Goal: Information Seeking & Learning: Check status

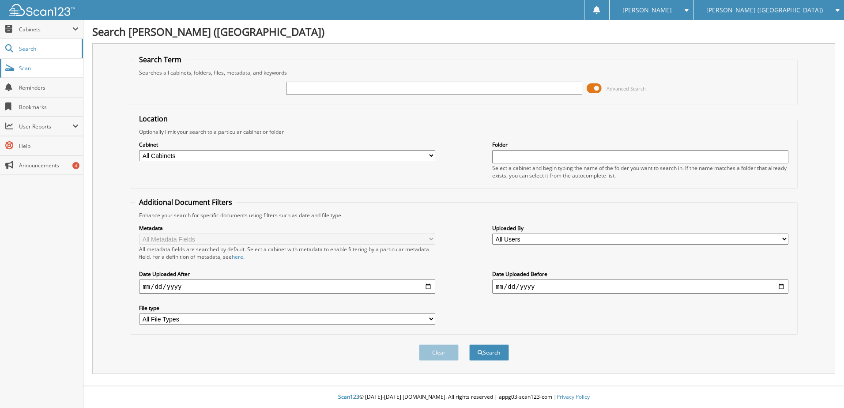
click at [41, 65] on span "Scan" at bounding box center [49, 68] width 60 height 8
type input "kr309885"
click at [469, 344] on button "Search" at bounding box center [489, 352] width 40 height 16
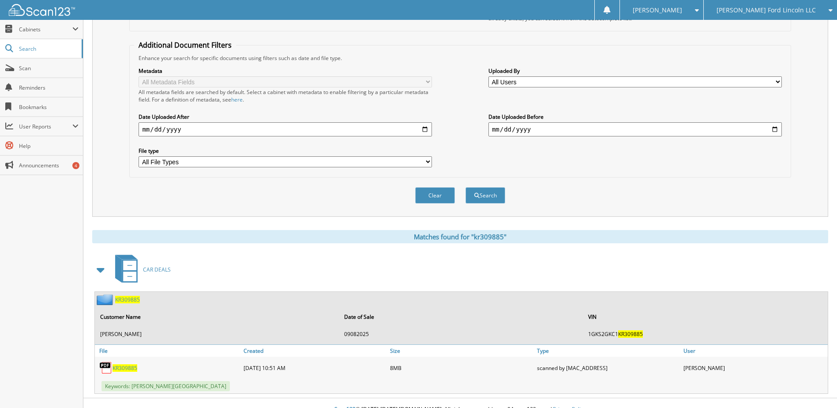
scroll to position [170, 0]
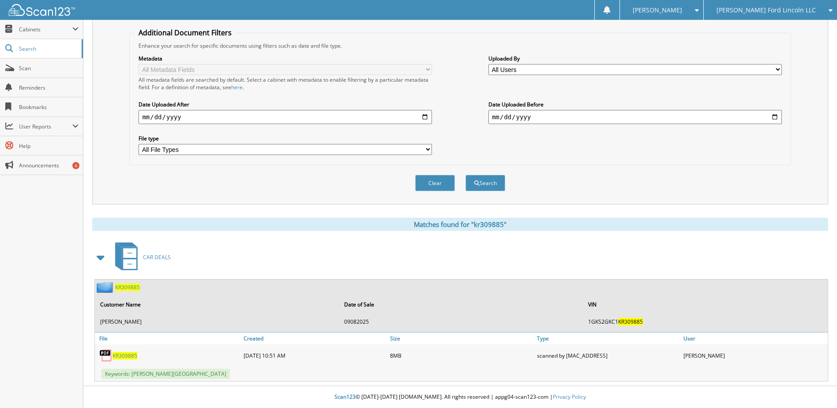
click at [125, 358] on span "KR309885" at bounding box center [125, 356] width 25 height 8
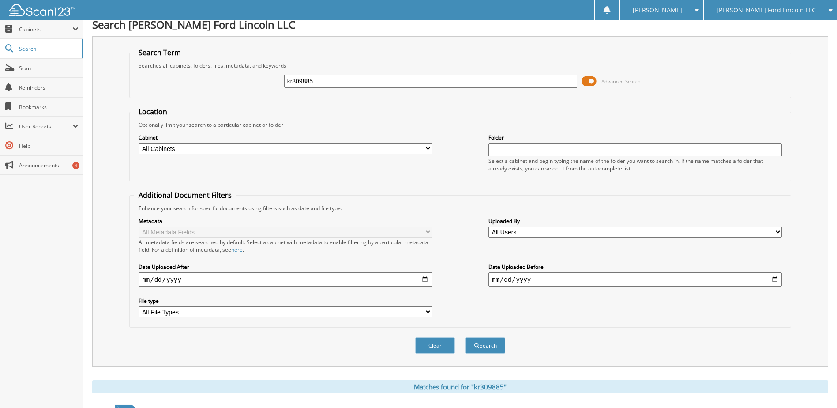
scroll to position [0, 0]
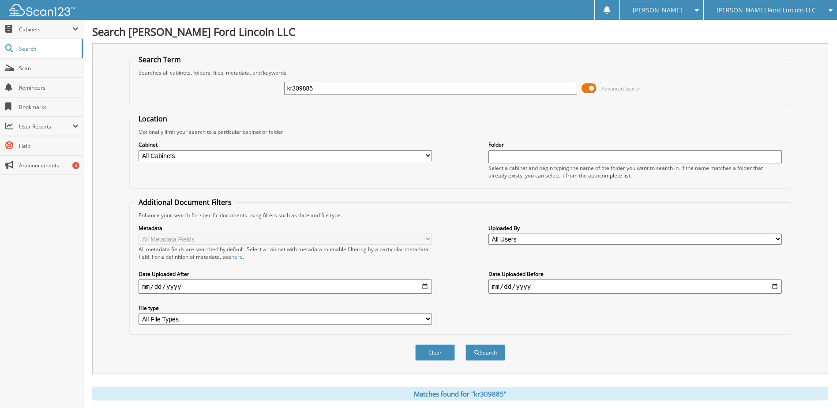
click at [312, 91] on input "kr309885" at bounding box center [431, 88] width 294 height 13
type input "sc156872"
click at [466, 344] on button "Search" at bounding box center [486, 352] width 40 height 16
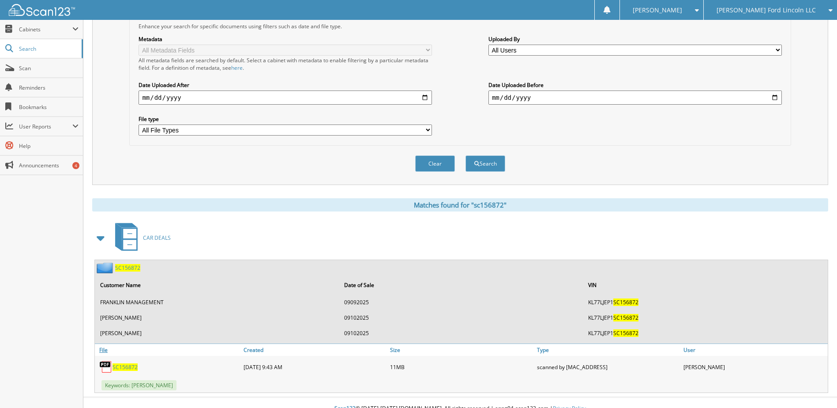
scroll to position [201, 0]
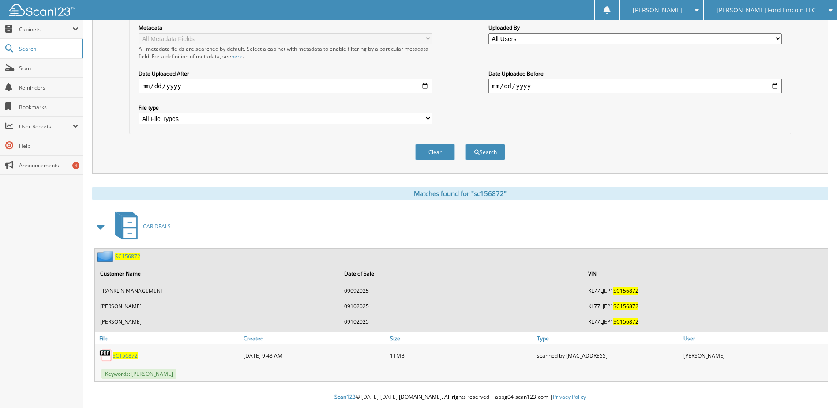
click at [127, 356] on span "SC156872" at bounding box center [125, 356] width 25 height 8
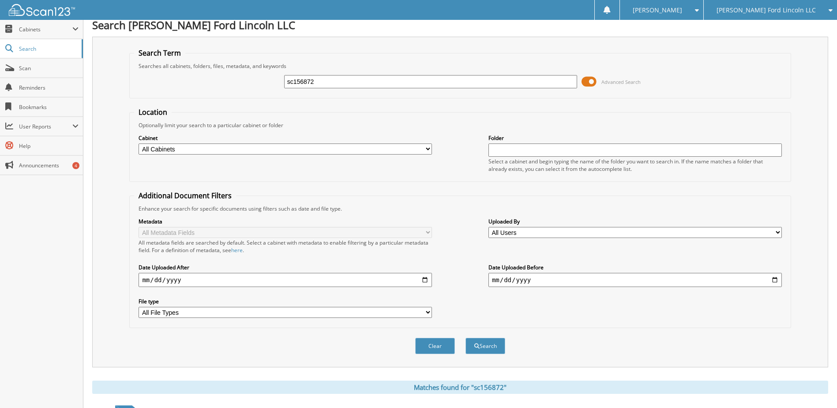
scroll to position [0, 0]
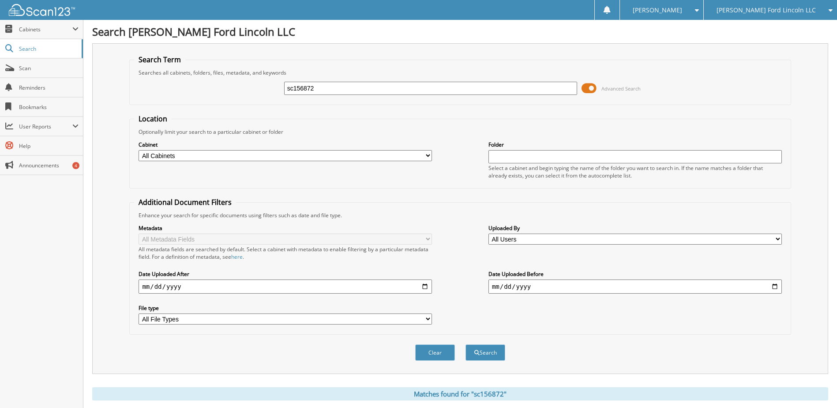
click at [306, 88] on input "sc156872" at bounding box center [431, 88] width 294 height 13
type input "mfb88419"
click at [466, 344] on button "Search" at bounding box center [486, 352] width 40 height 16
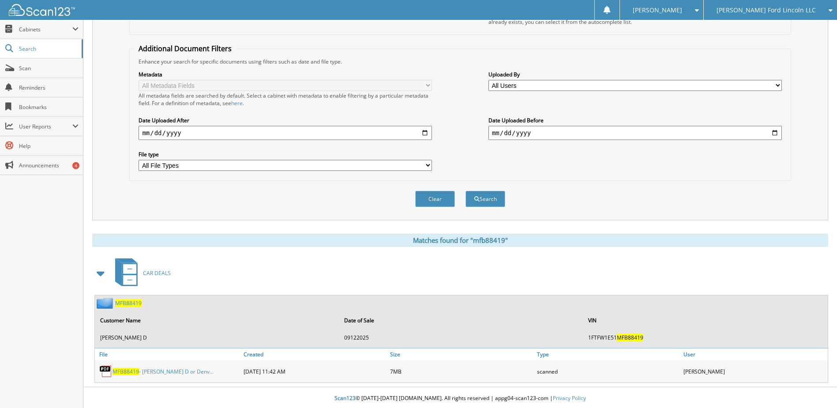
scroll to position [155, 0]
click at [128, 371] on span "MFB88419" at bounding box center [126, 370] width 26 height 8
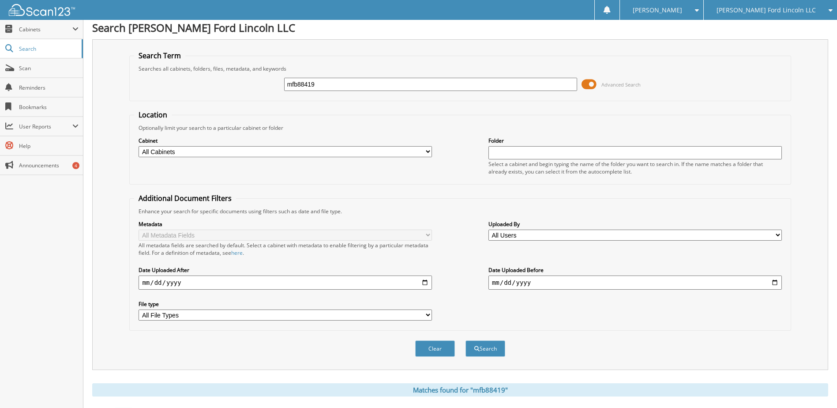
scroll to position [0, 0]
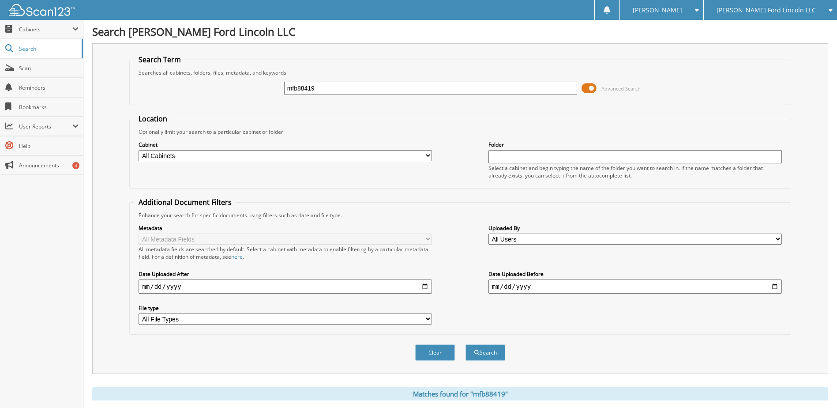
click at [310, 92] on input "mfb88419" at bounding box center [431, 88] width 294 height 13
type input "hj720919"
click at [466, 344] on button "Search" at bounding box center [486, 352] width 40 height 16
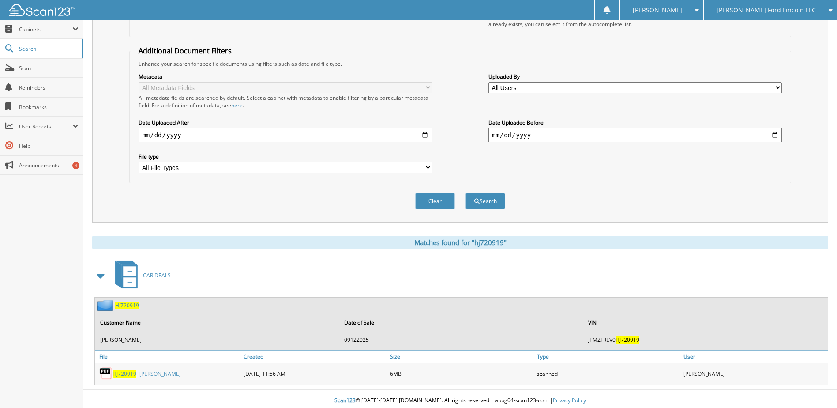
scroll to position [155, 0]
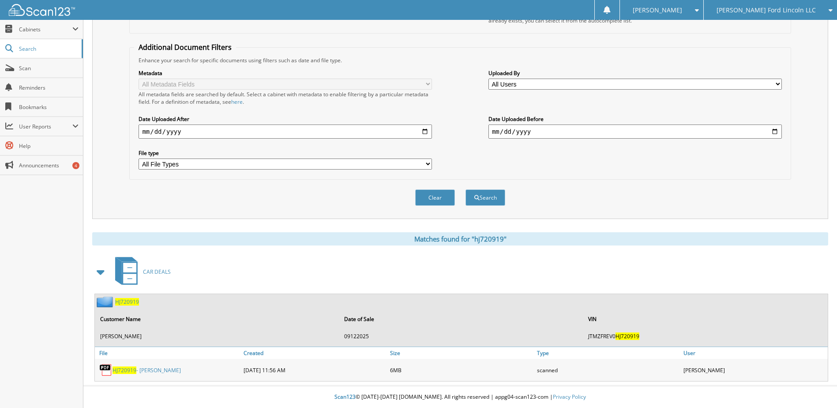
click at [130, 368] on span "HJ720919" at bounding box center [125, 370] width 24 height 8
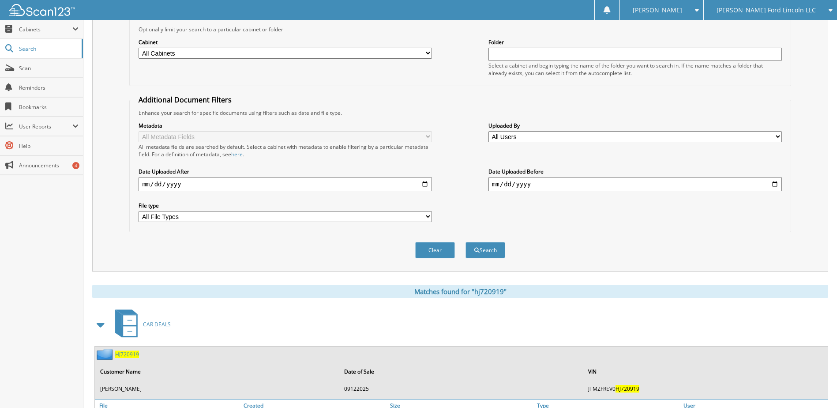
scroll to position [23, 0]
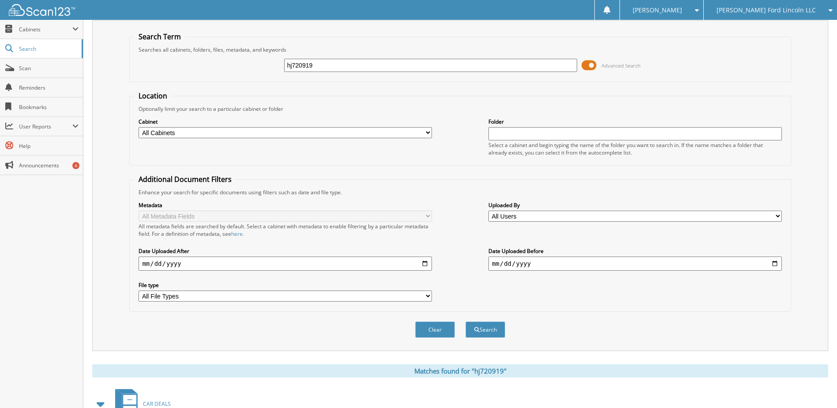
click at [308, 66] on input "hj720919" at bounding box center [431, 65] width 294 height 13
type input "ske76612"
click at [466, 321] on button "Search" at bounding box center [486, 329] width 40 height 16
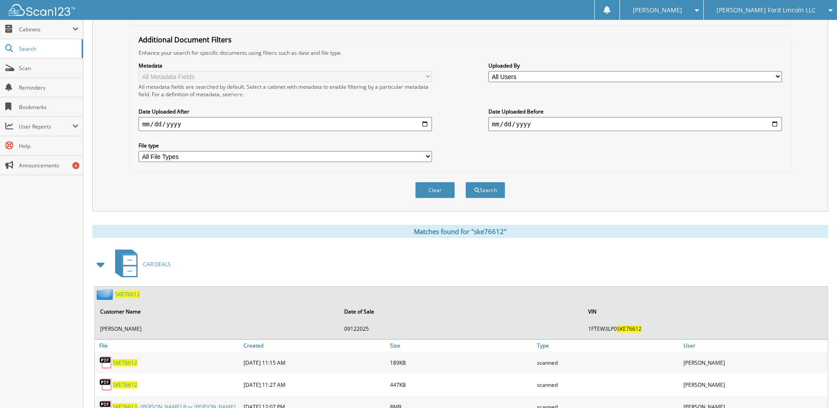
scroll to position [200, 0]
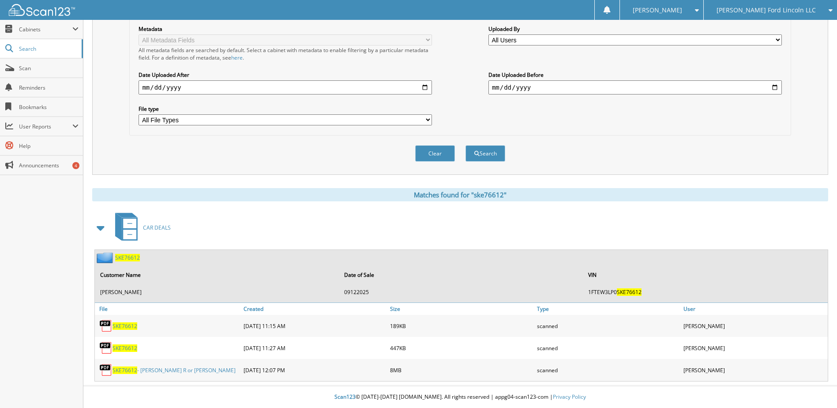
click at [127, 369] on span "SKE76612" at bounding box center [125, 370] width 25 height 8
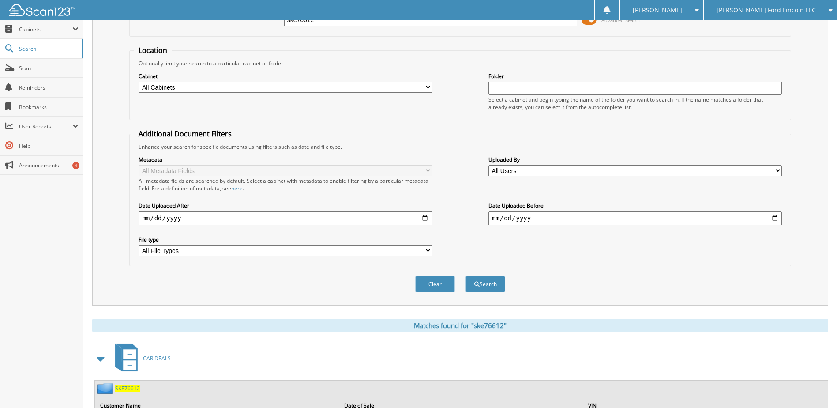
scroll to position [0, 0]
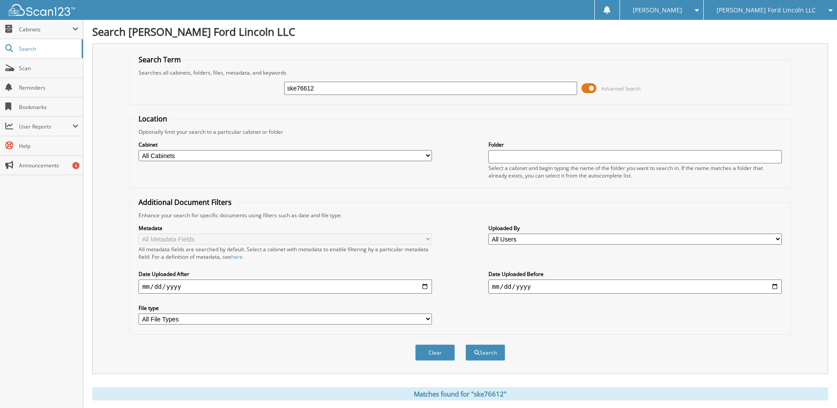
click at [306, 85] on input "ske76612" at bounding box center [431, 88] width 294 height 13
type input "sj914312"
click at [466, 344] on button "Search" at bounding box center [486, 352] width 40 height 16
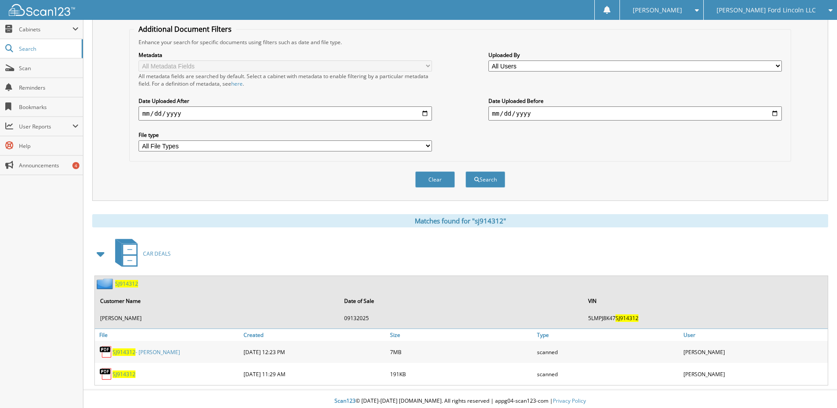
scroll to position [177, 0]
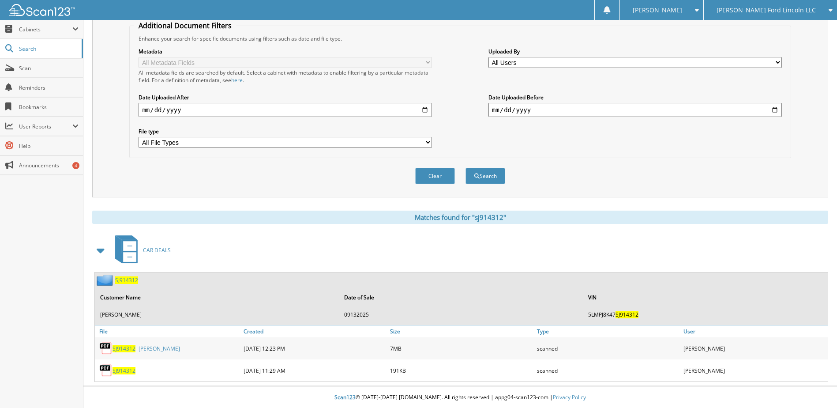
click at [128, 346] on span "SJ914312" at bounding box center [124, 349] width 23 height 8
click at [18, 69] on link "Scan" at bounding box center [41, 68] width 83 height 19
